Goal: Task Accomplishment & Management: Manage account settings

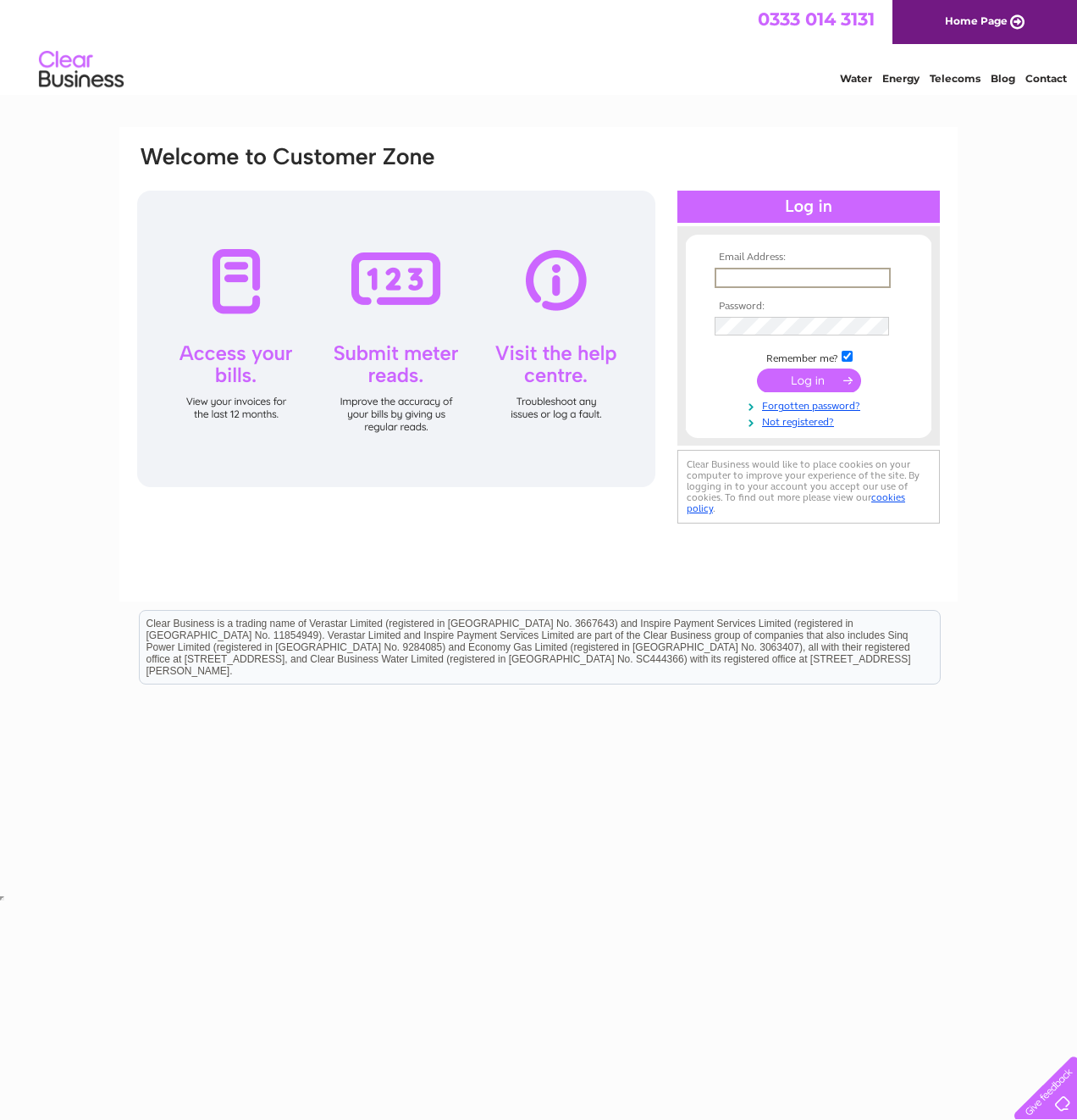
click at [778, 271] on input "text" at bounding box center [803, 277] width 176 height 20
paste input "cheryl.sauvary@pricebailey.co.uk"
type input "cheryl.sauvary@pricebailey.co.uk"
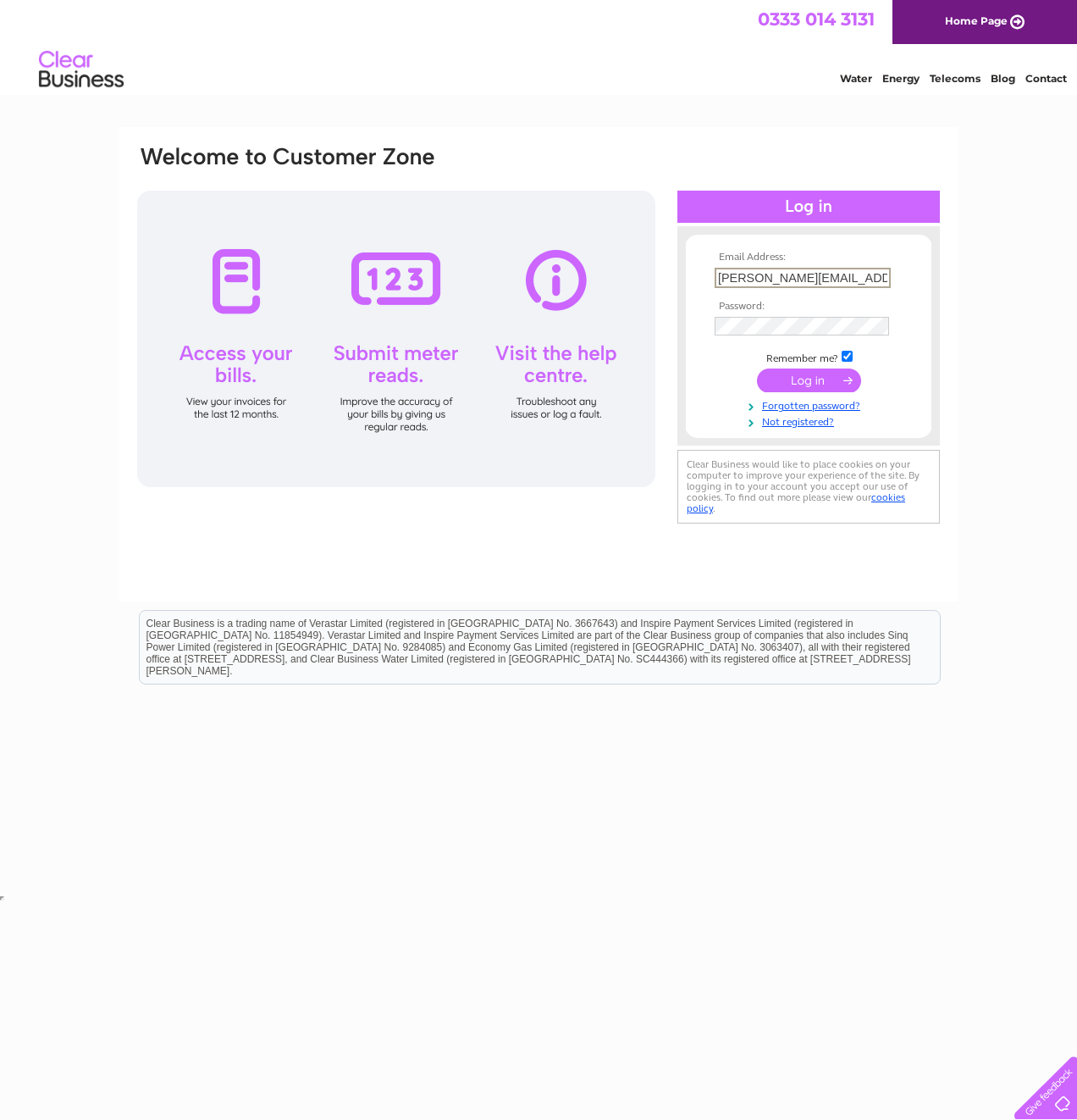
click at [728, 386] on td at bounding box center [809, 380] width 196 height 32
click at [794, 378] on input "submit" at bounding box center [809, 379] width 104 height 23
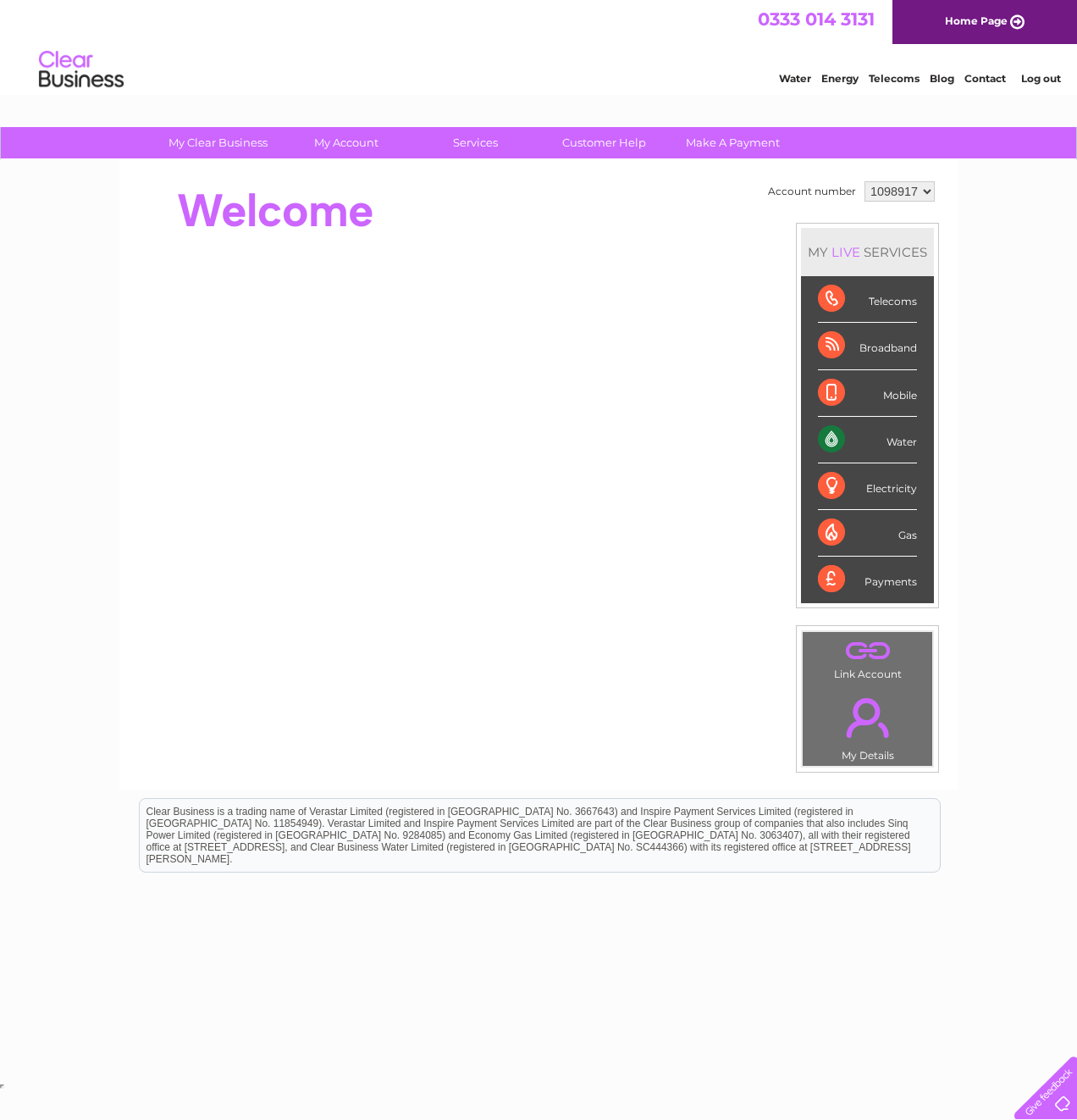
click at [1037, 82] on link "Log out" at bounding box center [1041, 78] width 40 height 13
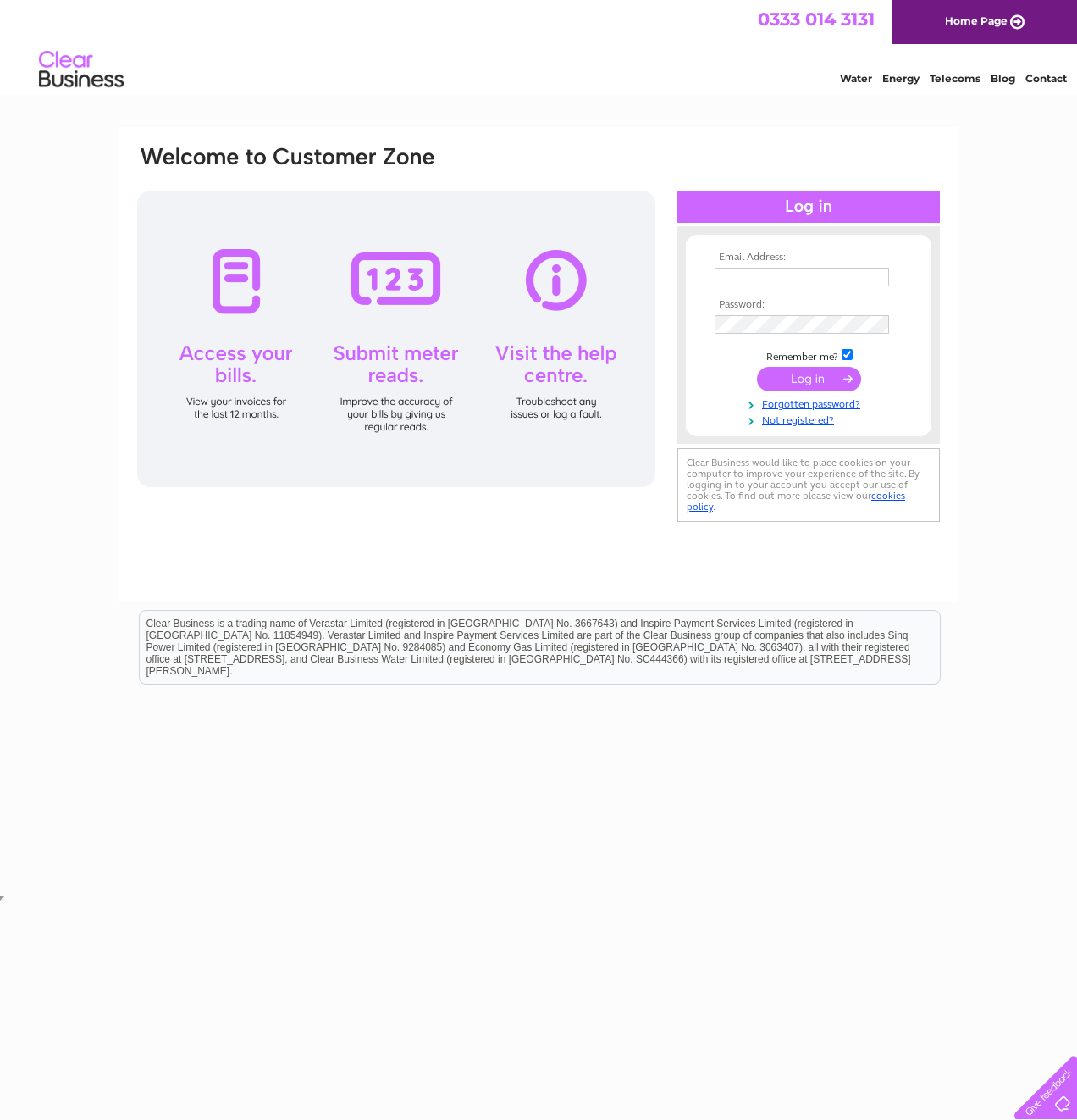
click at [819, 280] on input "text" at bounding box center [802, 276] width 174 height 18
paste input "cheryl.sauvary@pricebailey.co.uk"
type input "cheryl.sauvary@pricebailey.co.uk"
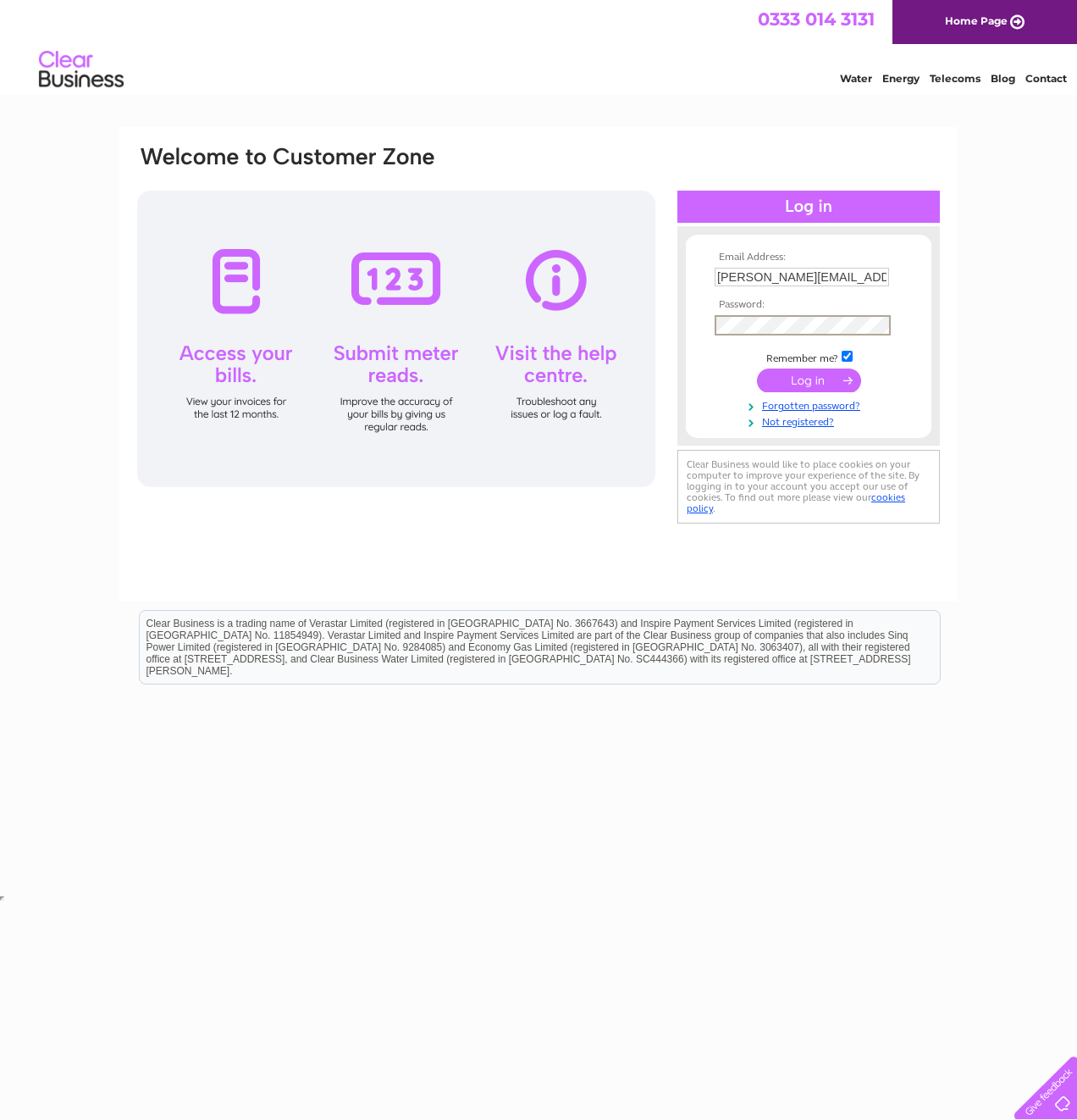
click at [805, 385] on input "submit" at bounding box center [809, 379] width 104 height 23
